Goal: Navigation & Orientation: Find specific page/section

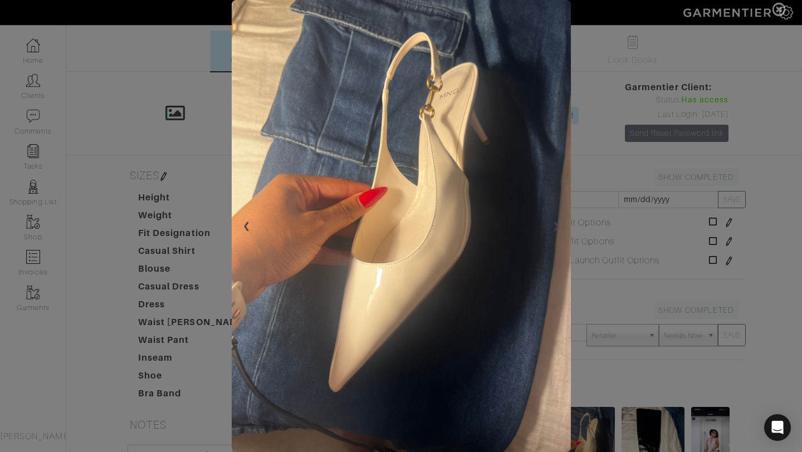
scroll to position [227, 0]
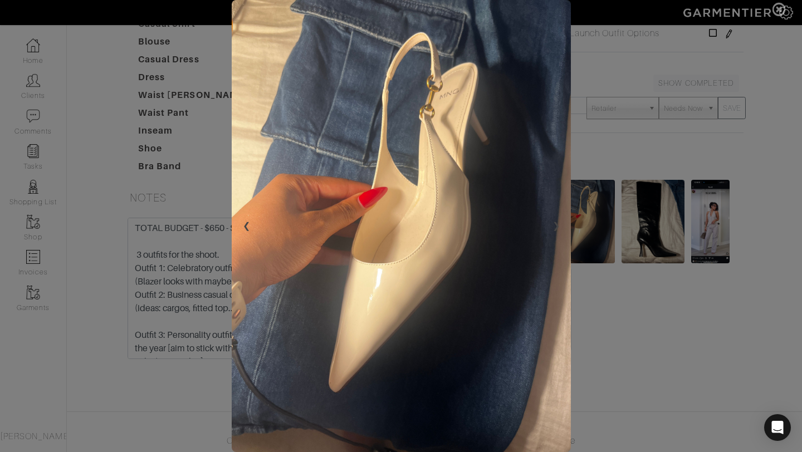
click at [759, 148] on span at bounding box center [401, 226] width 802 height 452
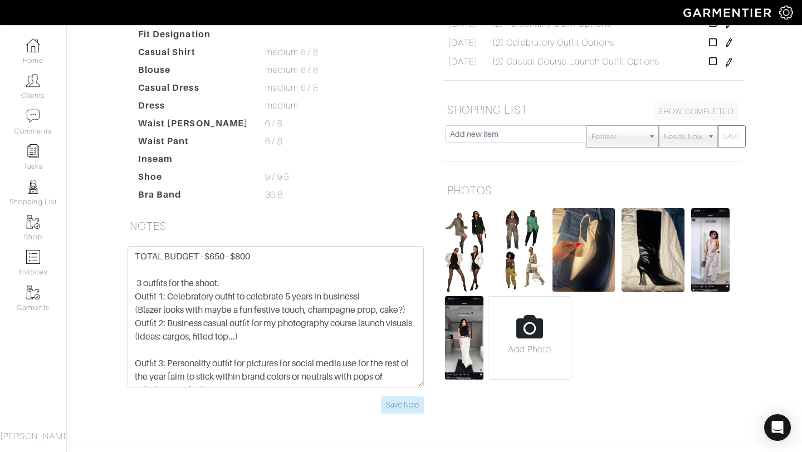
scroll to position [0, 0]
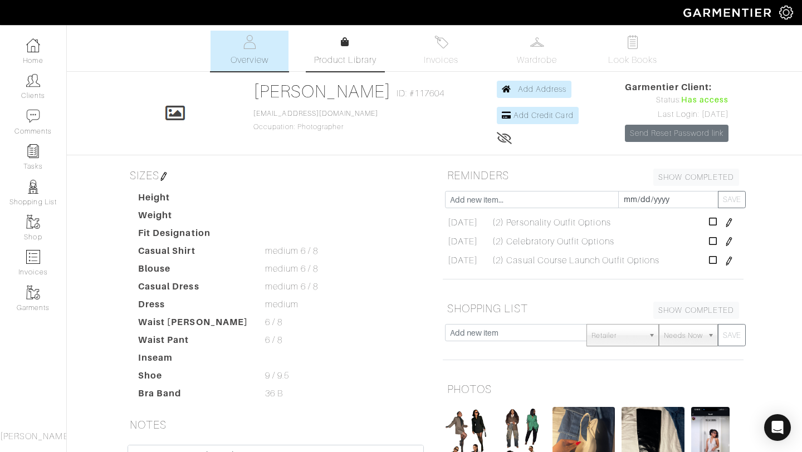
click at [330, 63] on span "Product Library" at bounding box center [345, 59] width 63 height 13
click at [346, 56] on span "Product Library" at bounding box center [345, 59] width 63 height 13
click at [544, 57] on span "Wardrobe" at bounding box center [537, 59] width 40 height 13
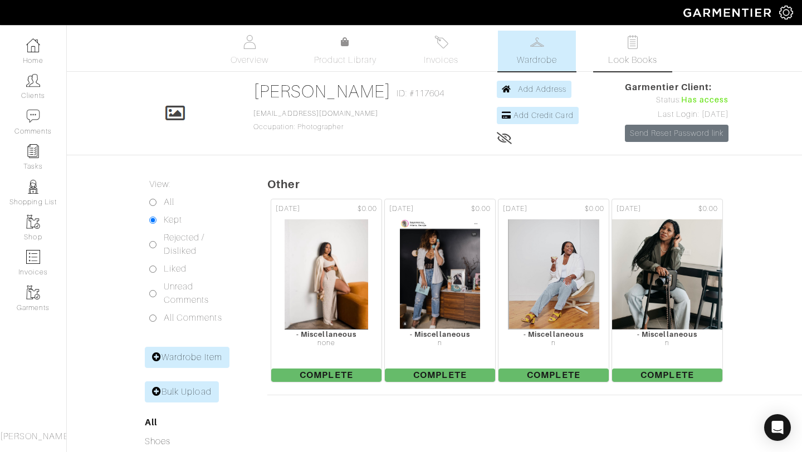
click at [633, 53] on span "Look Books" at bounding box center [633, 59] width 50 height 13
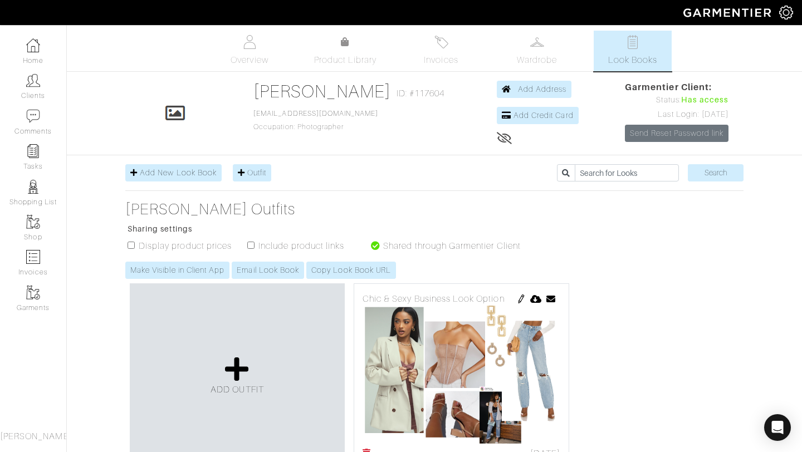
click at [375, 246] on icon at bounding box center [375, 245] width 9 height 9
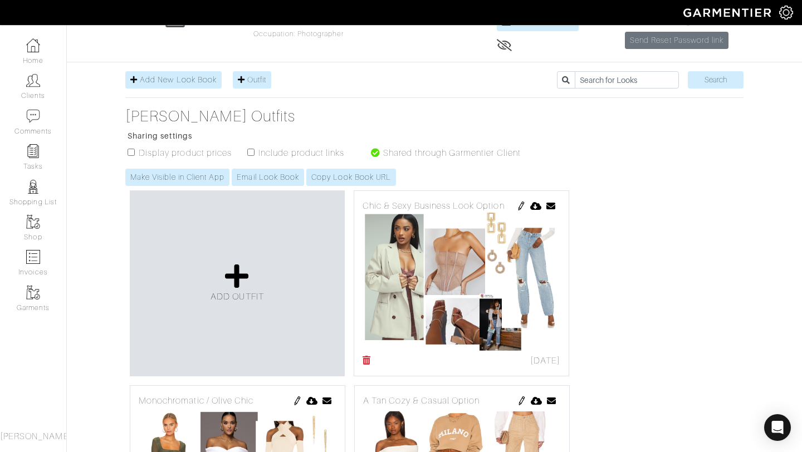
scroll to position [94, 0]
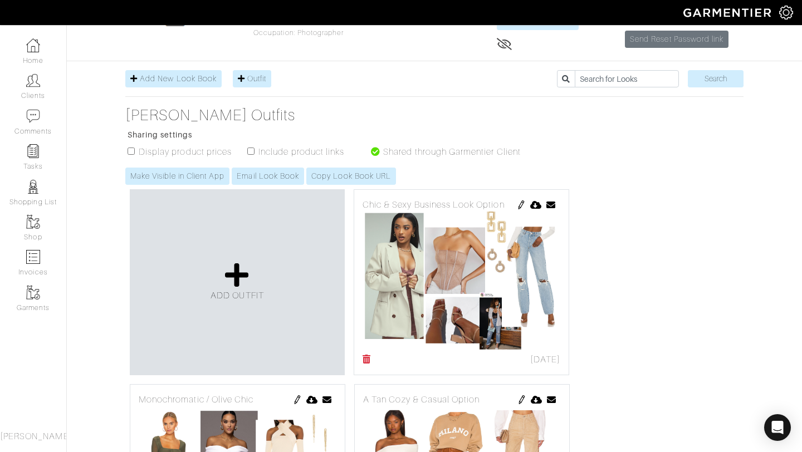
click at [375, 154] on icon at bounding box center [375, 151] width 9 height 9
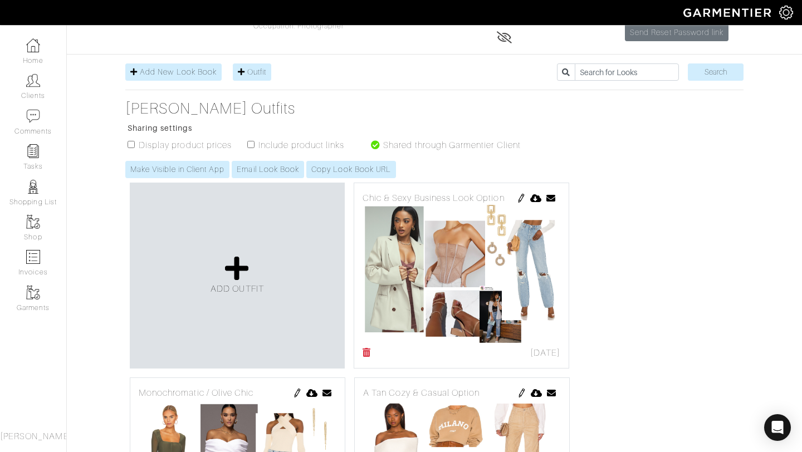
scroll to position [0, 0]
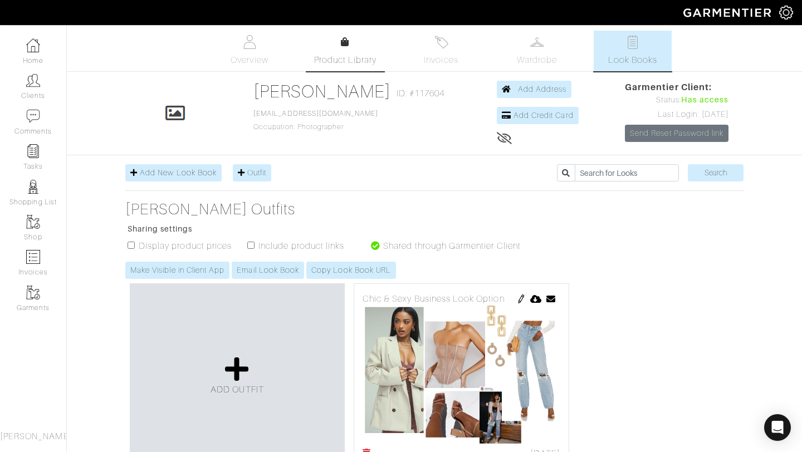
click at [350, 48] on link "Product Library" at bounding box center [345, 51] width 78 height 31
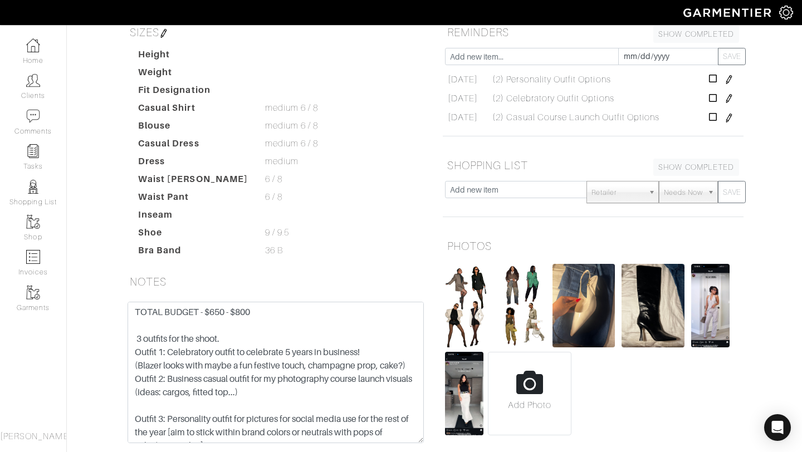
scroll to position [144, 0]
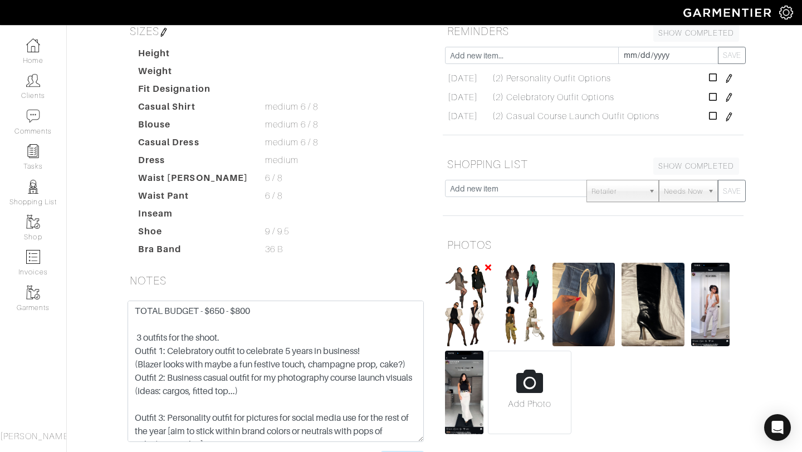
click at [468, 318] on img at bounding box center [468, 305] width 47 height 84
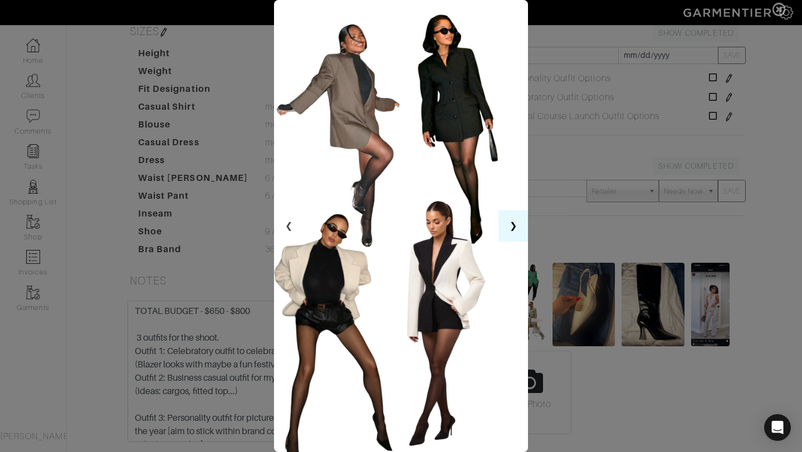
click at [517, 220] on button "❯" at bounding box center [514, 226] width 30 height 31
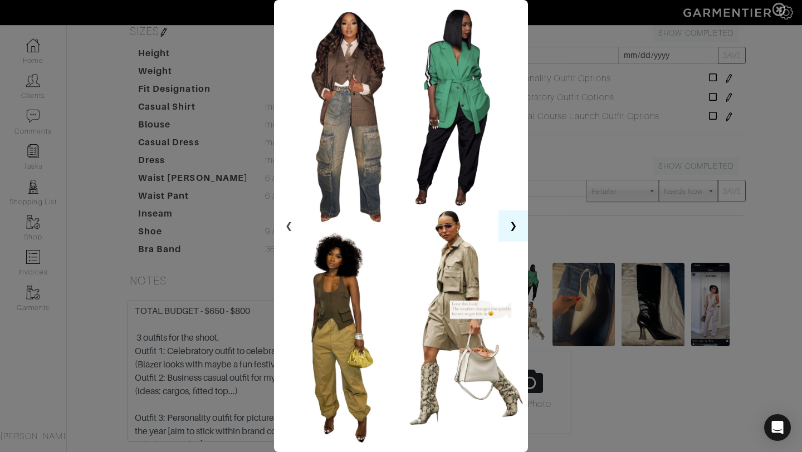
click at [517, 220] on button "❯" at bounding box center [514, 226] width 30 height 31
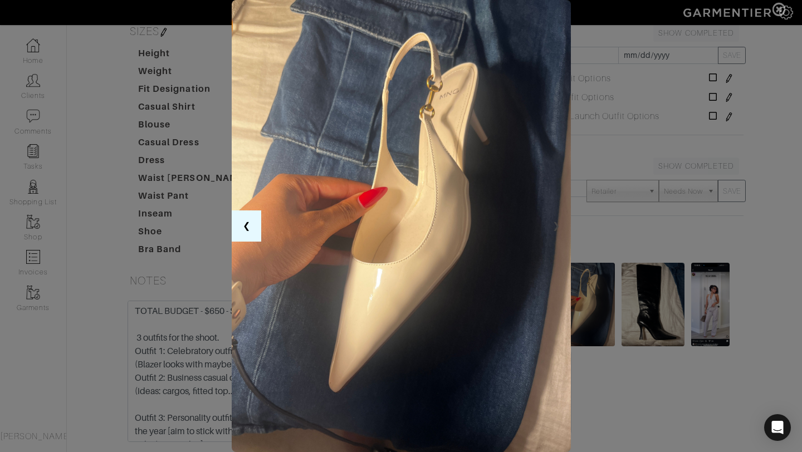
click at [248, 231] on button "❮" at bounding box center [247, 226] width 30 height 31
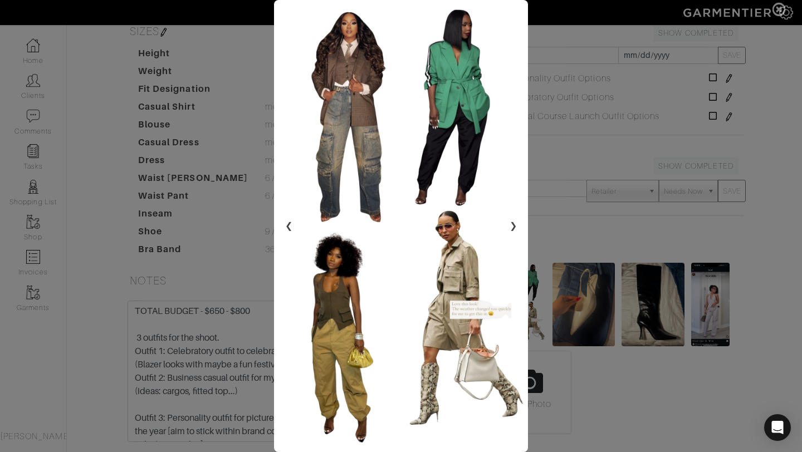
drag, startPoint x: 248, startPoint y: 231, endPoint x: 201, endPoint y: 201, distance: 55.6
click at [201, 201] on span at bounding box center [401, 226] width 802 height 452
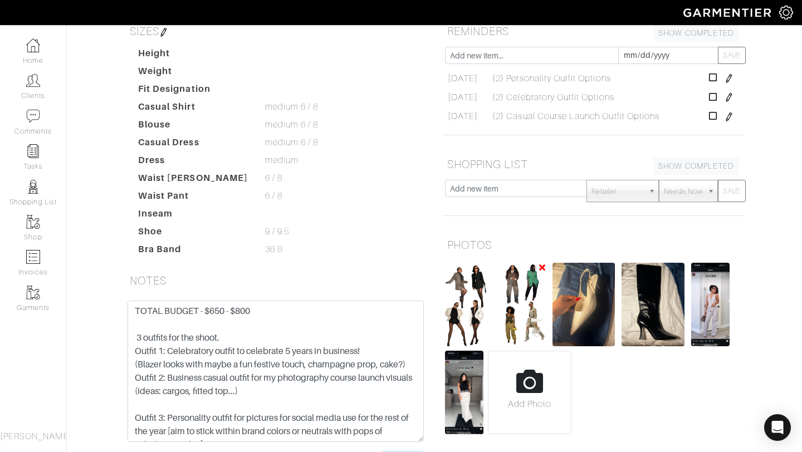
click at [514, 300] on img at bounding box center [522, 305] width 47 height 84
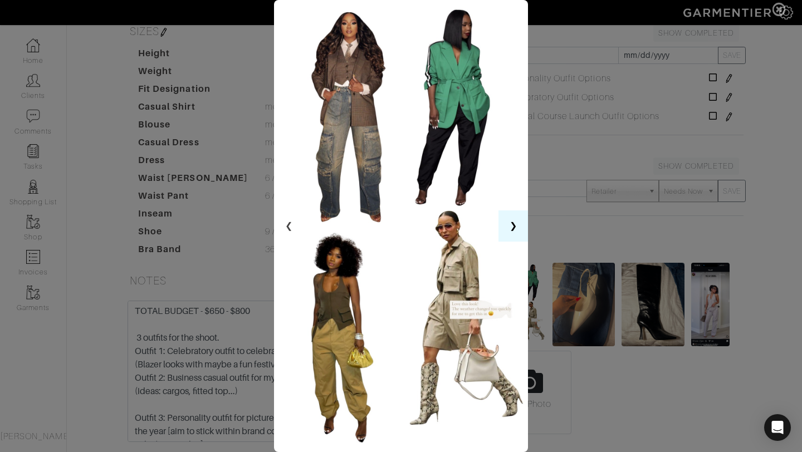
click at [510, 231] on button "❯" at bounding box center [514, 226] width 30 height 31
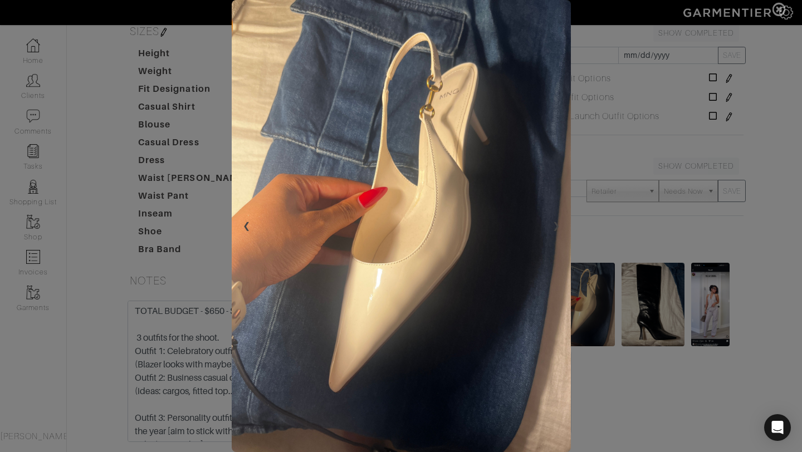
click at [802, 69] on span at bounding box center [401, 226] width 802 height 452
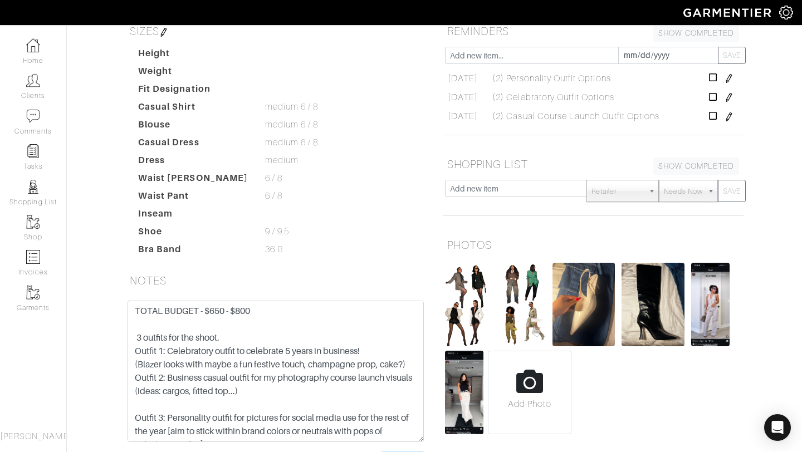
scroll to position [0, 0]
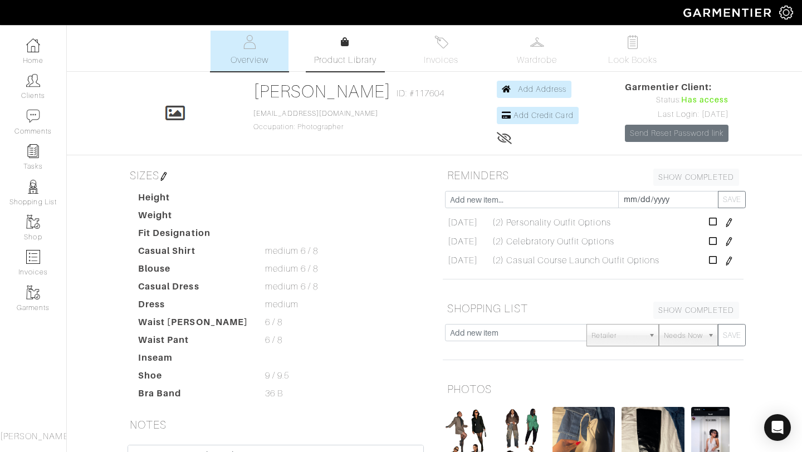
click at [348, 46] on div at bounding box center [345, 42] width 8 height 13
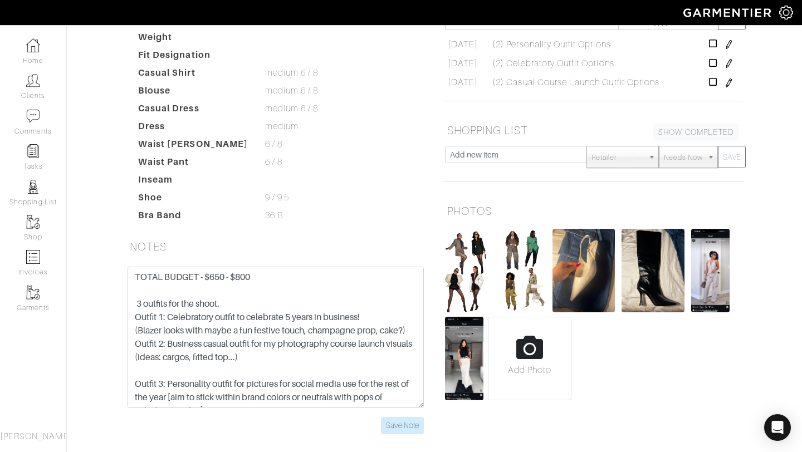
scroll to position [179, 0]
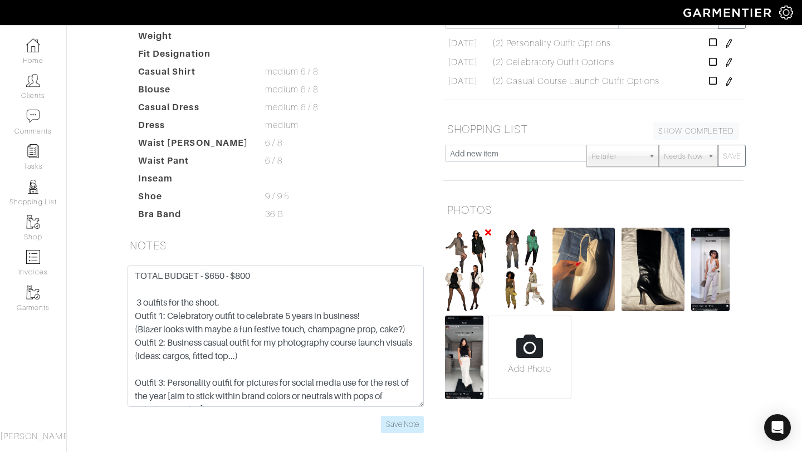
click at [457, 257] on img at bounding box center [468, 270] width 47 height 84
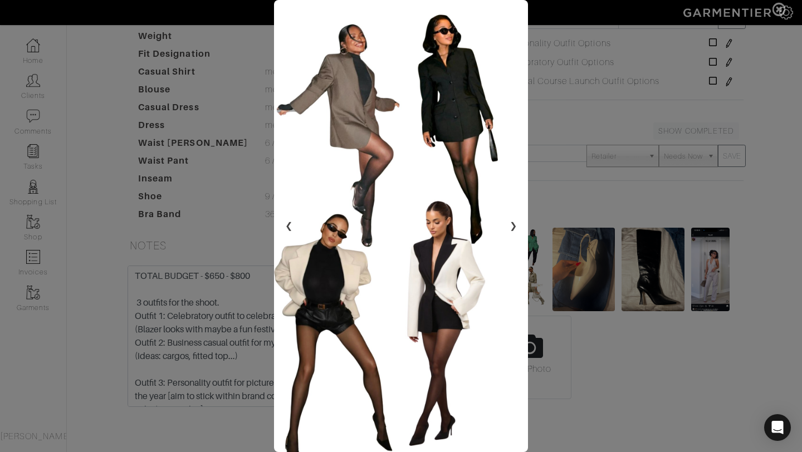
click at [564, 275] on span at bounding box center [401, 226] width 802 height 452
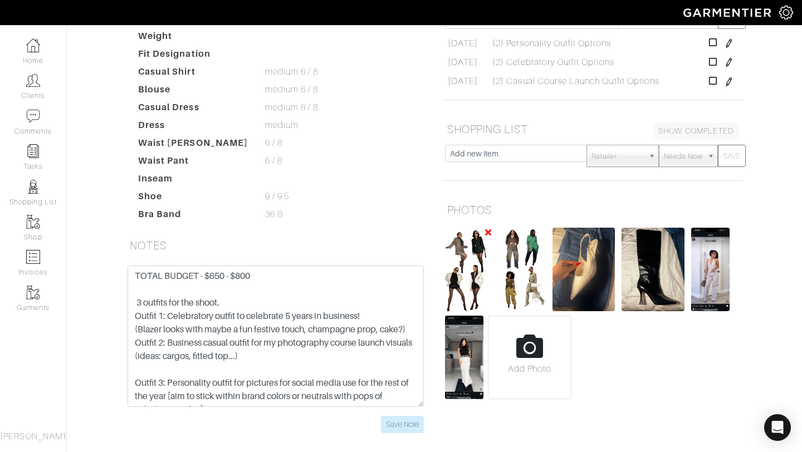
click at [475, 262] on img at bounding box center [468, 270] width 47 height 84
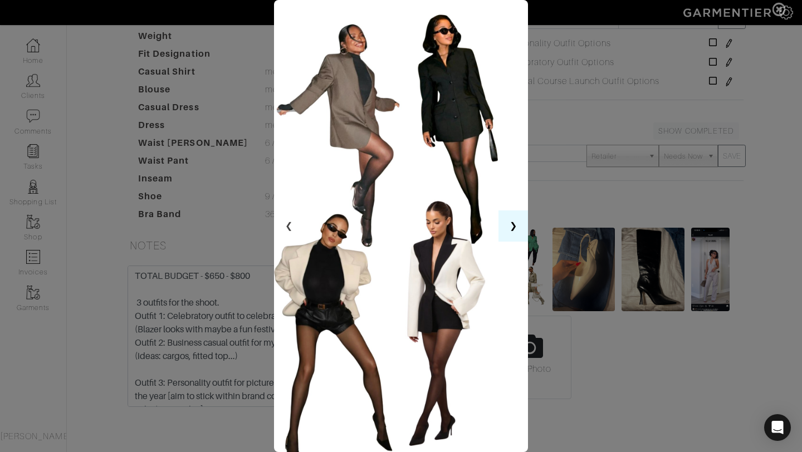
click at [514, 228] on button "❯" at bounding box center [514, 226] width 30 height 31
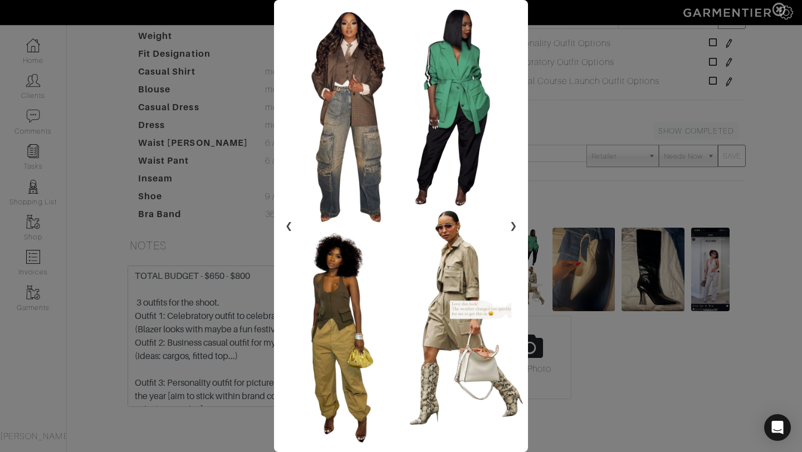
click at [661, 105] on span at bounding box center [401, 226] width 802 height 452
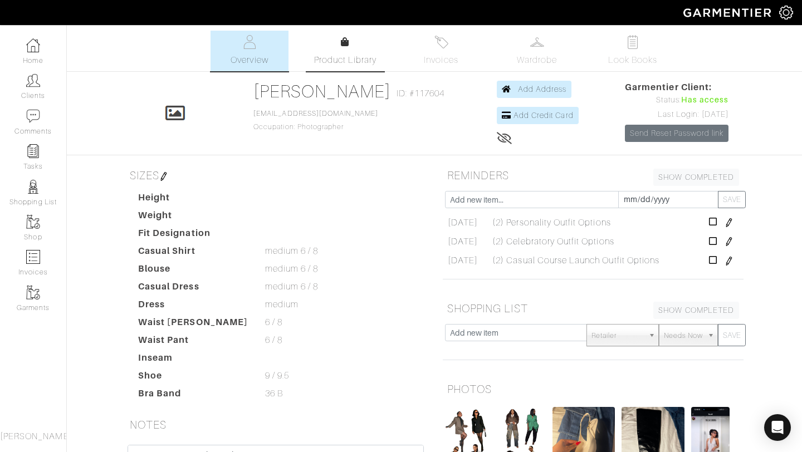
click at [327, 45] on link "Product Library" at bounding box center [345, 51] width 78 height 31
